Goal: Navigation & Orientation: Find specific page/section

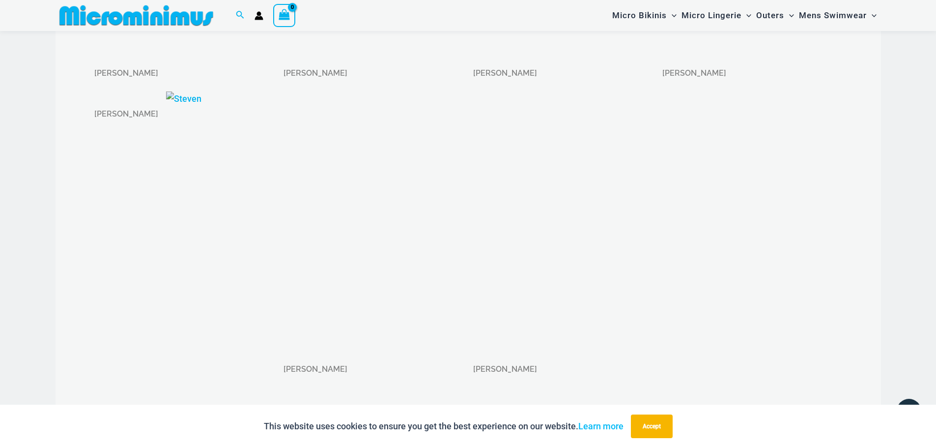
scroll to position [950, 0]
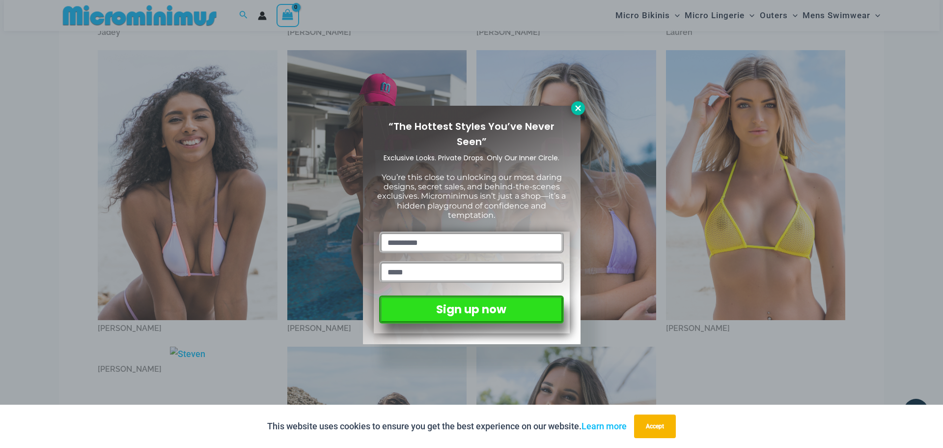
click at [580, 111] on icon at bounding box center [578, 108] width 9 height 9
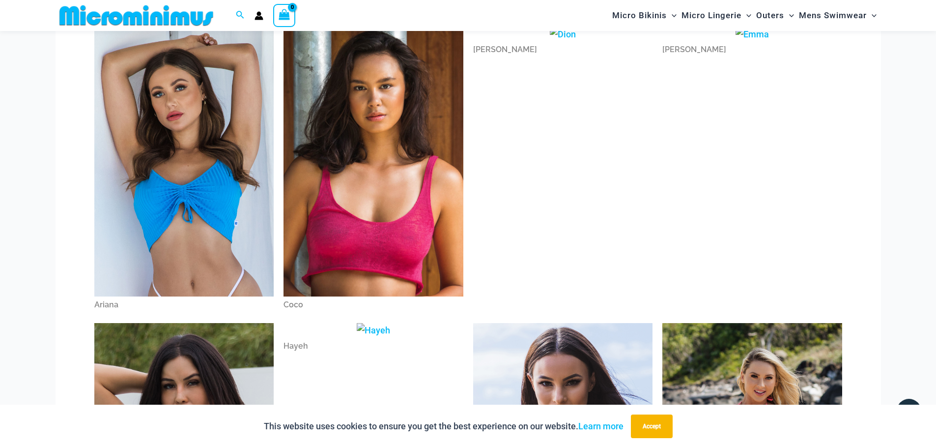
scroll to position [65, 0]
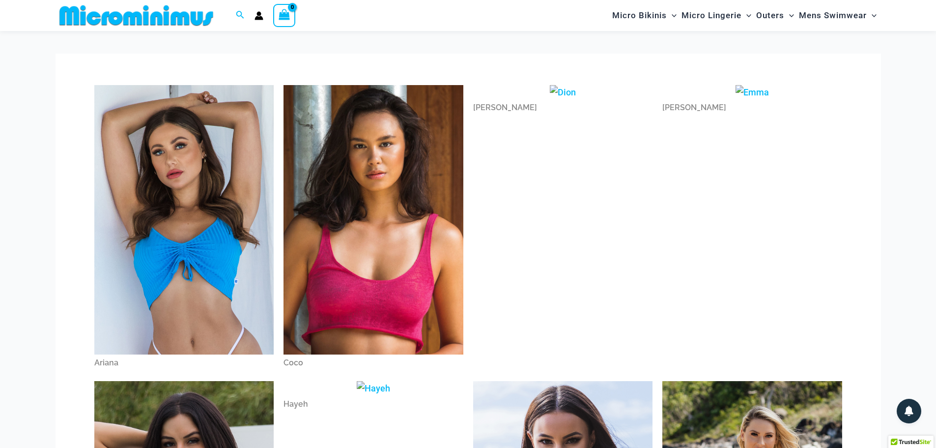
scroll to position [25, 0]
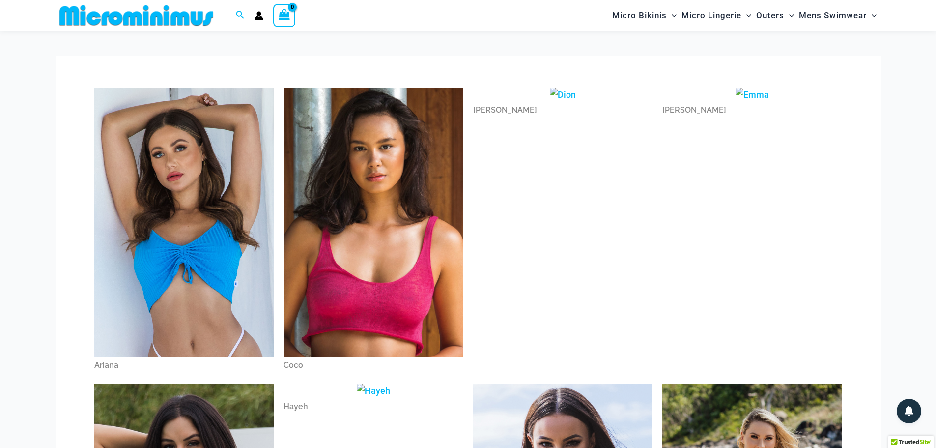
click at [374, 257] on img at bounding box center [373, 221] width 180 height 269
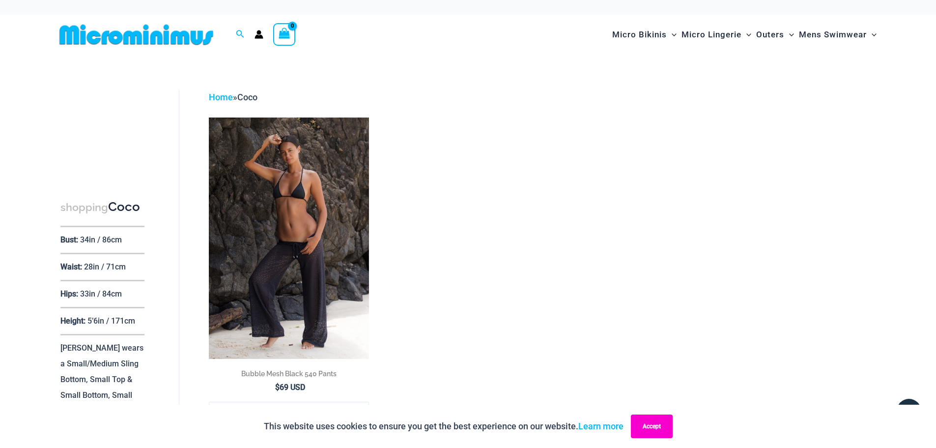
click at [654, 420] on button "Accept" at bounding box center [652, 426] width 42 height 24
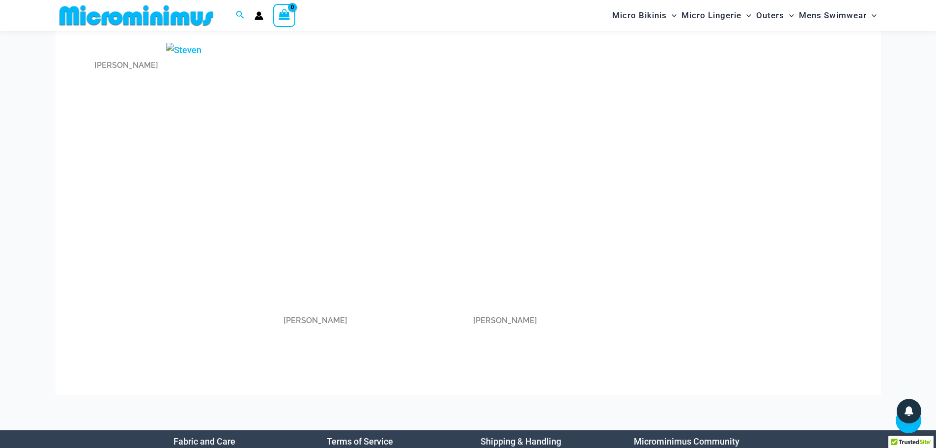
scroll to position [1459, 0]
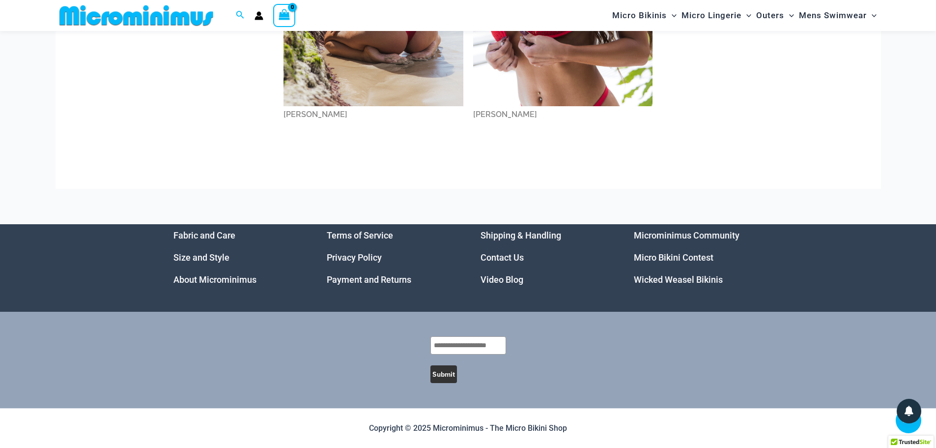
click at [693, 258] on link "Micro Bikini Contest" at bounding box center [674, 257] width 80 height 10
click at [673, 275] on link "Wicked Weasel Bikinis" at bounding box center [678, 279] width 89 height 10
